Goal: Check status: Check status

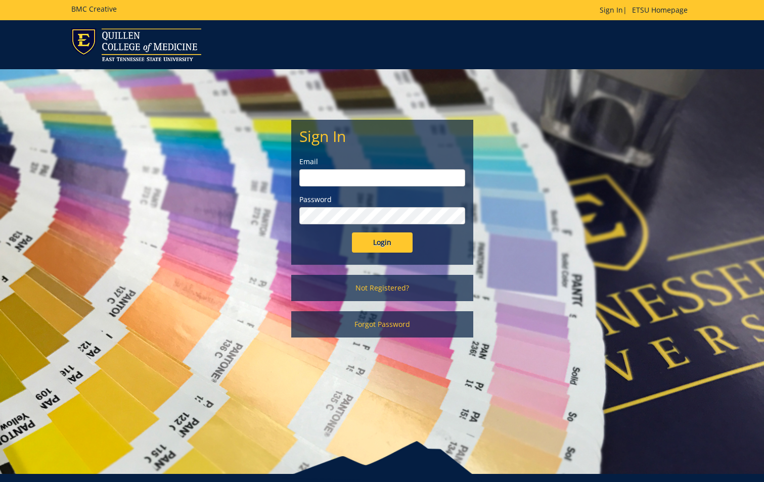
click at [385, 178] on input "email" at bounding box center [382, 177] width 166 height 17
type input "[EMAIL_ADDRESS][DOMAIN_NAME]"
click at [352, 233] on input "Login" at bounding box center [382, 243] width 61 height 20
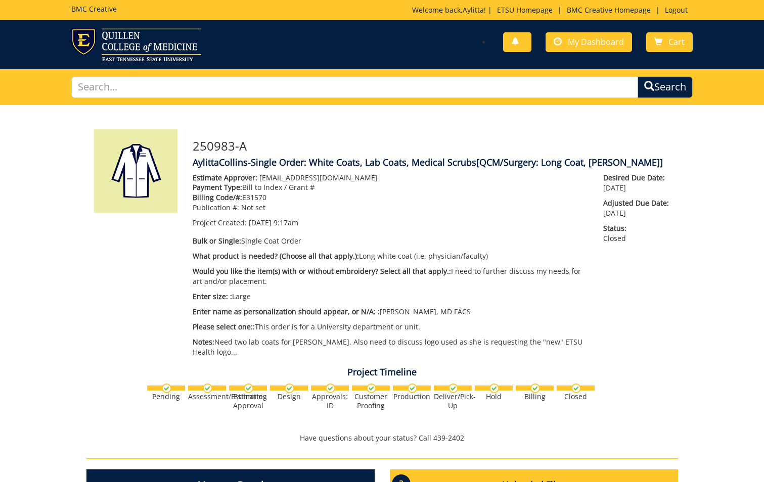
scroll to position [782, 0]
click at [610, 39] on span "My Dashboard" at bounding box center [596, 41] width 56 height 11
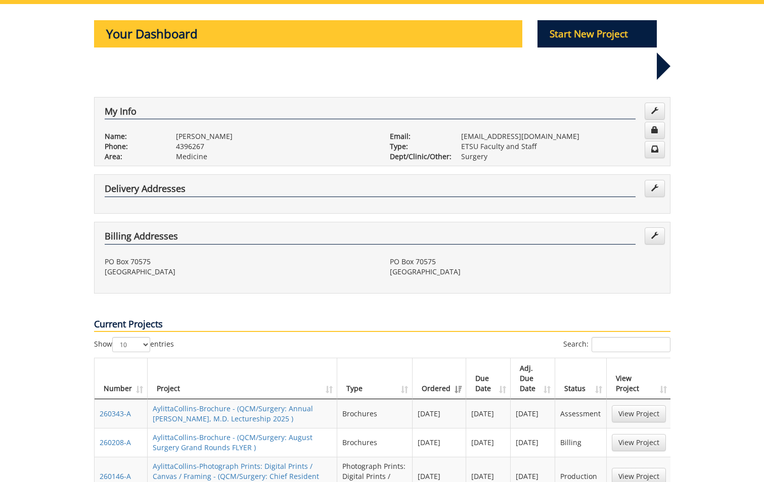
scroll to position [202, 0]
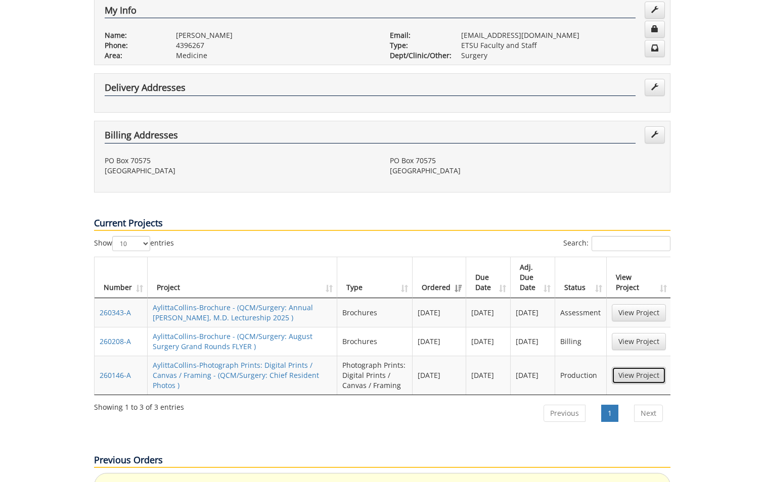
click at [642, 367] on link "View Project" at bounding box center [639, 375] width 54 height 17
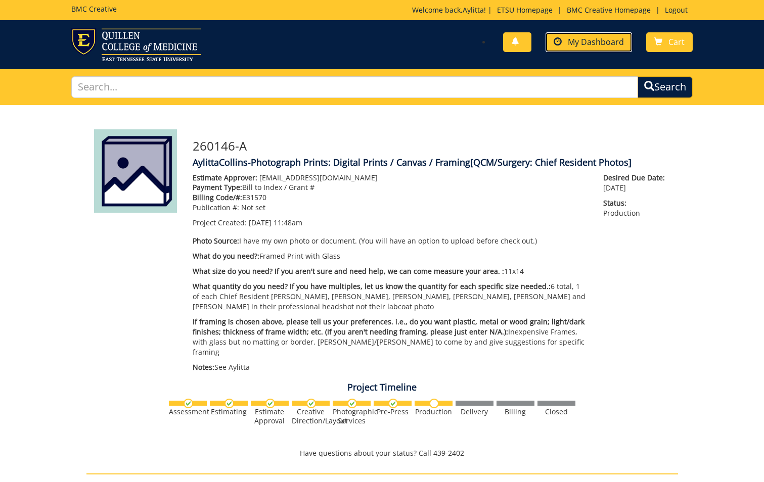
click at [597, 39] on span "My Dashboard" at bounding box center [596, 41] width 56 height 11
